Goal: Register for event/course

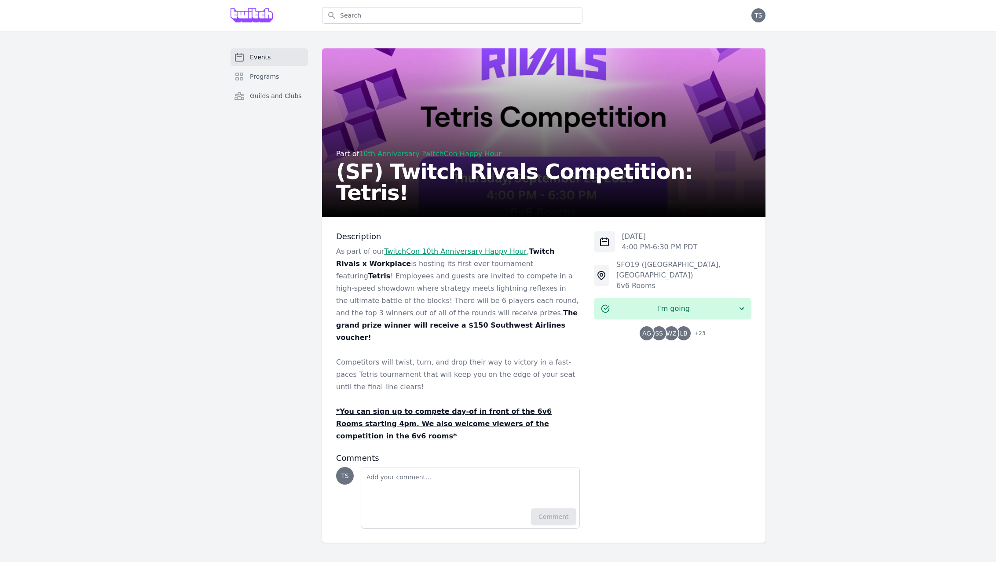
click at [264, 335] on div "Events Programs Guilds and Clubs" at bounding box center [269, 295] width 77 height 495
click at [259, 330] on div "Events Programs Guilds and Clubs" at bounding box center [269, 295] width 77 height 495
click at [257, 328] on div "Events Programs Guilds and Clubs" at bounding box center [269, 295] width 77 height 495
click at [400, 407] on u "*You can sign up to compete day-of in front of the 6v6 Rooms starting 4pm. We a…" at bounding box center [444, 423] width 216 height 33
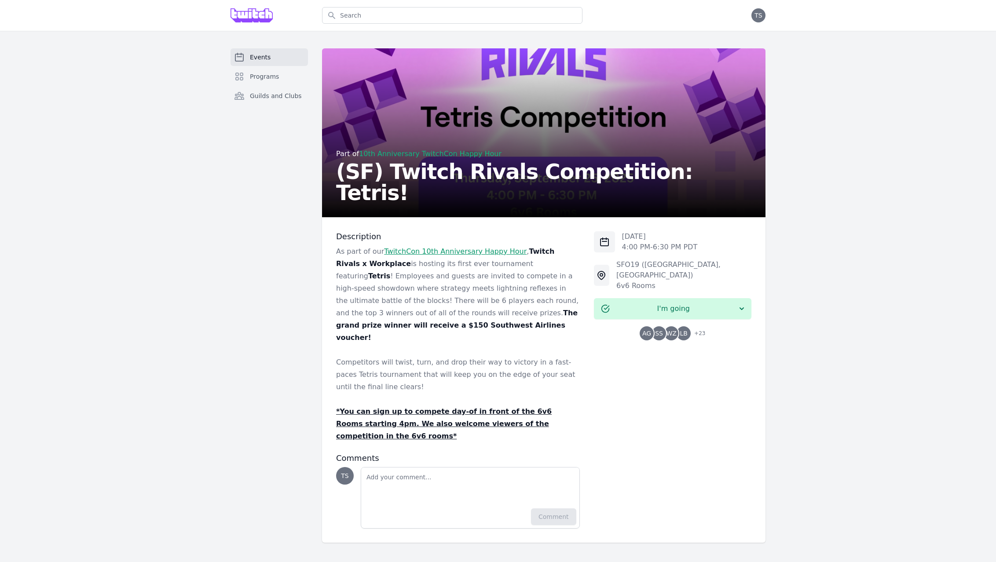
click at [374, 407] on u "*You can sign up to compete day-of in front of the 6v6 Rooms starting 4pm. We a…" at bounding box center [444, 423] width 216 height 33
click at [314, 396] on div "Events Programs Guilds and Clubs Part of 10th Anniversary TwitchCon Happy Hour …" at bounding box center [497, 295] width 563 height 495
click at [422, 407] on u "*You can sign up to compete day-of in front of the 6v6 Rooms starting 4pm. We a…" at bounding box center [444, 423] width 216 height 33
drag, startPoint x: 390, startPoint y: 409, endPoint x: 448, endPoint y: 410, distance: 58.1
click at [448, 410] on u "*You can sign up to compete day-of in front of the 6v6 Rooms starting 4pm. We a…" at bounding box center [444, 423] width 216 height 33
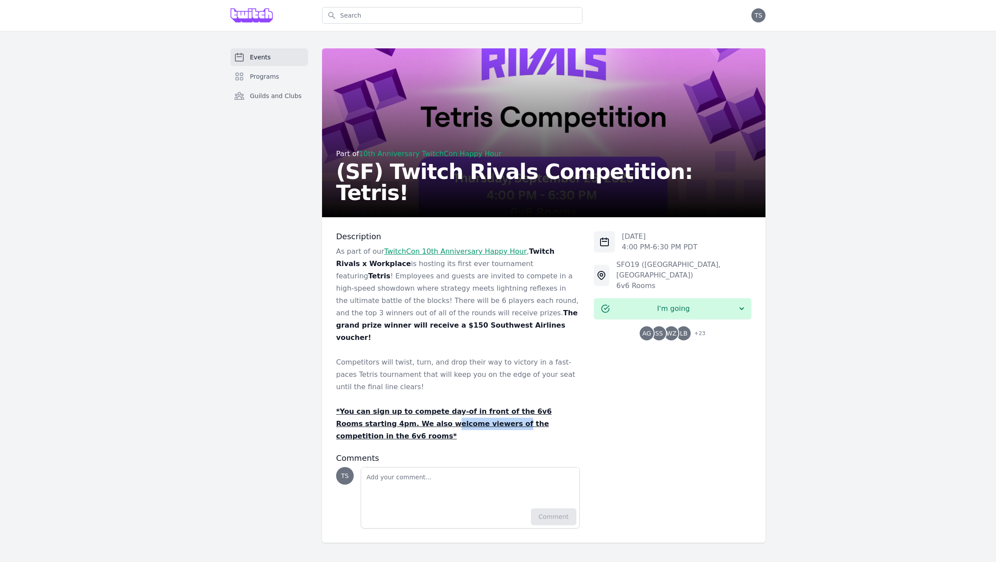
click at [448, 410] on u "*You can sign up to compete day-of in front of the 6v6 Rooms starting 4pm. We a…" at bounding box center [444, 423] width 216 height 33
click at [496, 410] on u "*You can sign up to compete day-of in front of the 6v6 Rooms starting 4pm. We a…" at bounding box center [444, 423] width 216 height 33
click at [536, 410] on u "*You can sign up to compete day-of in front of the 6v6 Rooms starting 4pm. We a…" at bounding box center [444, 423] width 216 height 33
click at [663, 394] on div "[DATE] 4:00 PM - 6:30 PM PDT SFO19 ([GEOGRAPHIC_DATA], [GEOGRAPHIC_DATA]) 6v6 R…" at bounding box center [673, 379] width 158 height 297
click at [181, 204] on div "Events Programs Guilds and Clubs Part of 10th Anniversary TwitchCon Happy Hour …" at bounding box center [498, 296] width 996 height 530
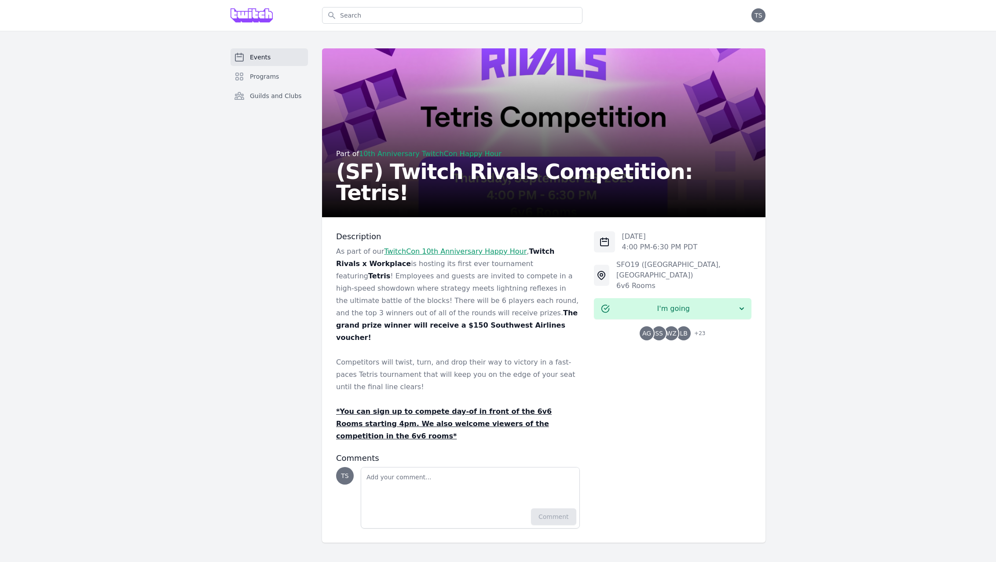
click at [183, 211] on div "Events Programs Guilds and Clubs Part of 10th Anniversary TwitchCon Happy Hour …" at bounding box center [498, 296] width 996 height 530
